Goal: Task Accomplishment & Management: Manage account settings

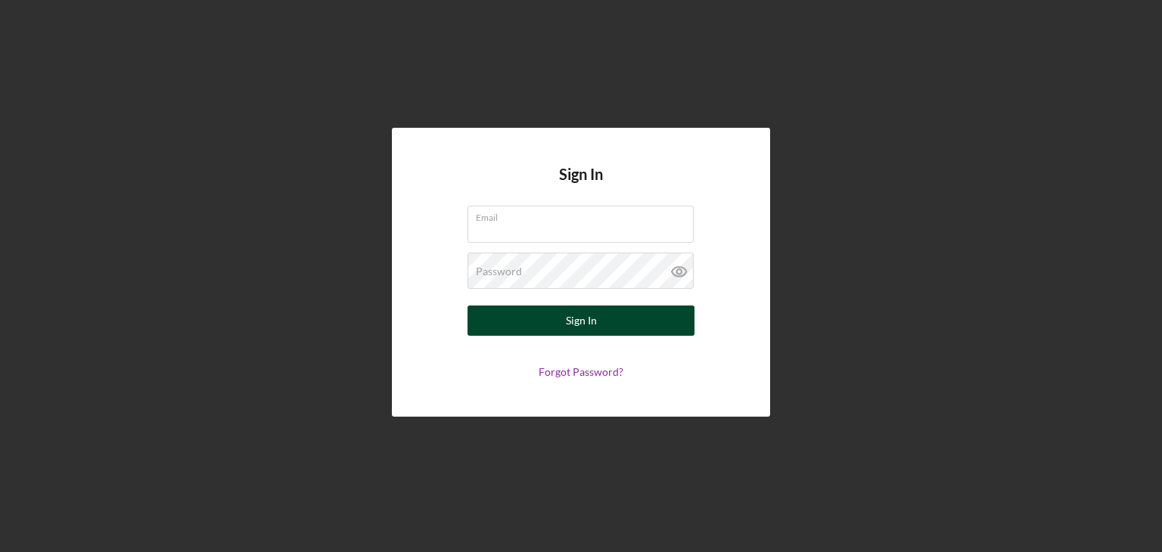
type input "[EMAIL_ADDRESS][DOMAIN_NAME]"
click at [606, 321] on button "Sign In" at bounding box center [580, 321] width 227 height 30
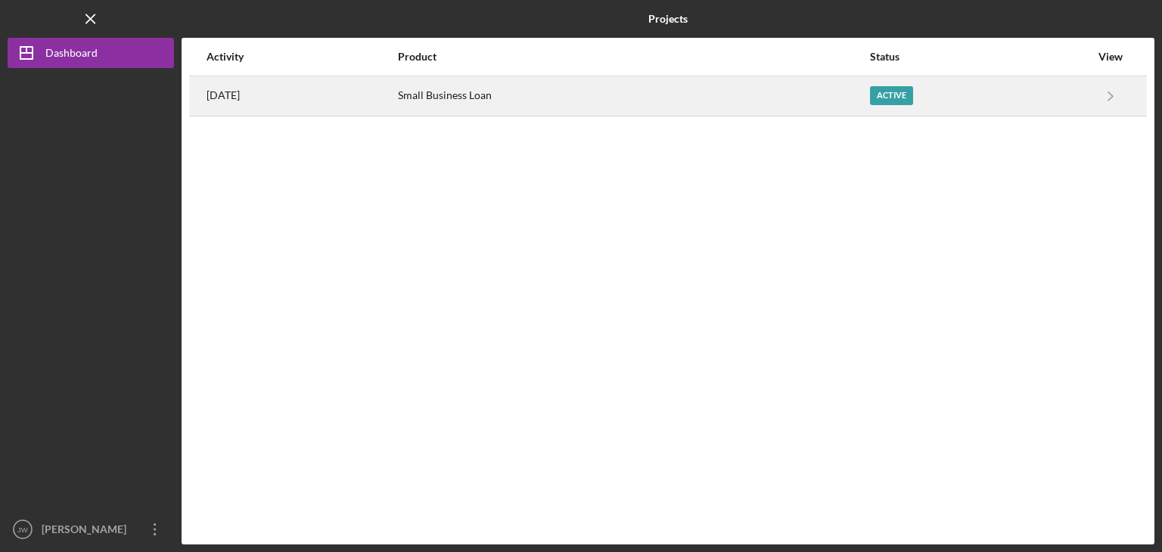
click at [892, 88] on div "Active" at bounding box center [891, 95] width 43 height 19
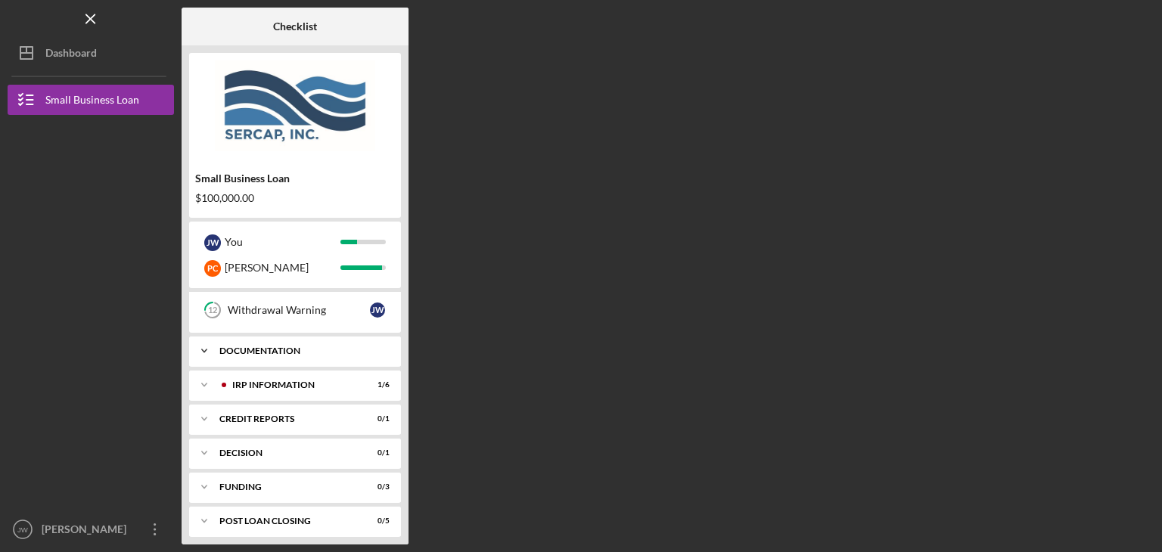
scroll to position [395, 0]
click at [267, 377] on div "IRP Information" at bounding box center [307, 381] width 150 height 9
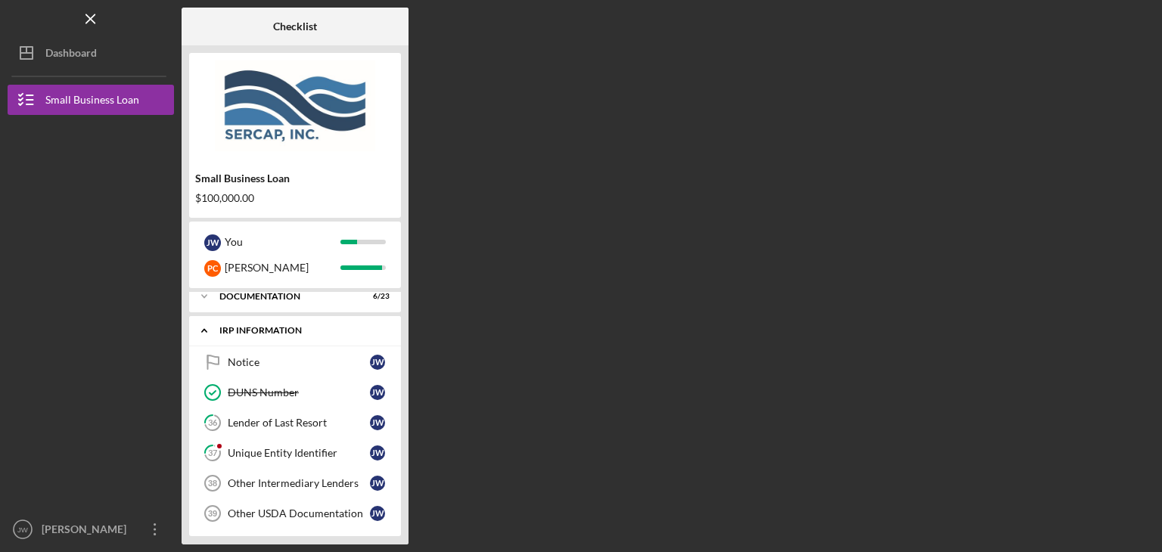
scroll to position [546, 0]
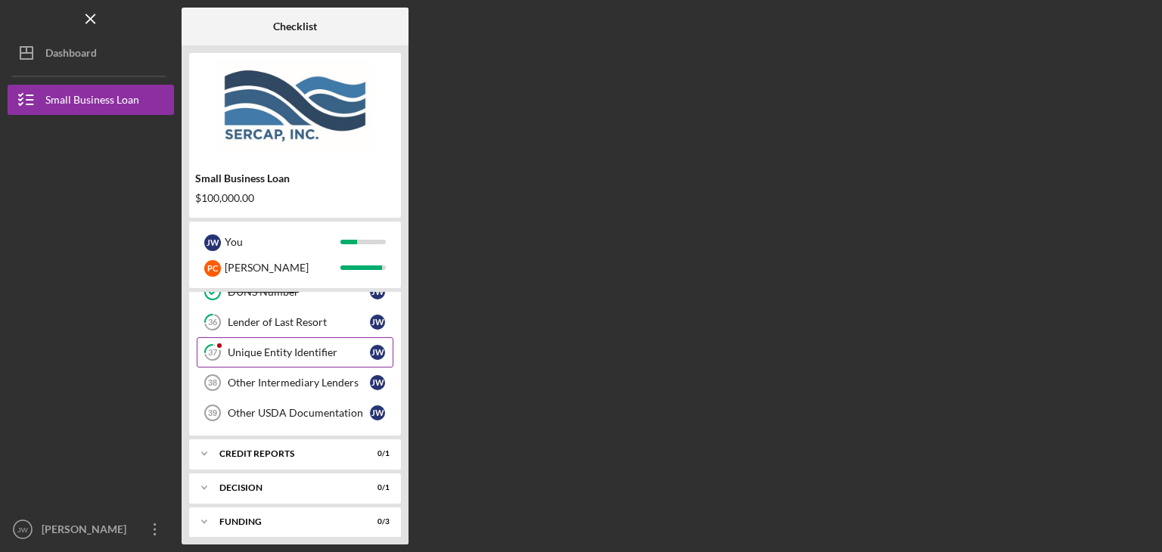
click at [281, 346] on div "Unique Entity Identifier" at bounding box center [299, 352] width 142 height 12
